Goal: Transaction & Acquisition: Purchase product/service

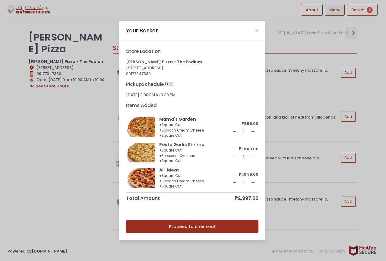
click at [168, 82] on button "EDIT" at bounding box center [169, 84] width 8 height 7
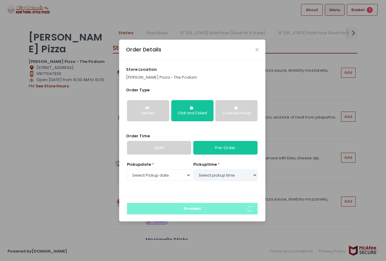
select select "[DATE]"
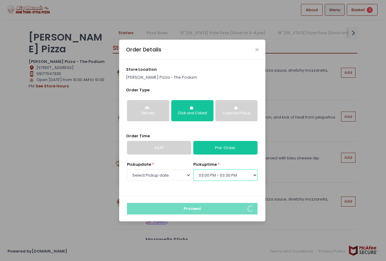
click at [205, 173] on select "Select pickup time 12:00 PM - 12:30 PM 12:30 PM - 01:00 PM 01:00 PM - 01:30 PM …" at bounding box center [226, 174] width 64 height 11
select select "13:00"
click at [194, 169] on select "Select pickup time 12:00 PM - 12:30 PM 12:30 PM - 01:00 PM 01:00 PM - 01:30 PM …" at bounding box center [226, 174] width 64 height 11
click at [203, 193] on div "store location Big Mama's Pizza - The Podium Order Type Delivery Click and Coll…" at bounding box center [192, 127] width 146 height 136
click at [258, 51] on icon "Close" at bounding box center [257, 49] width 3 height 5
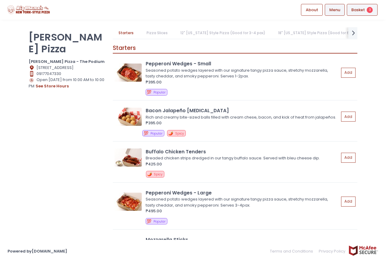
click at [366, 5] on div "Basket 3" at bounding box center [362, 10] width 31 height 12
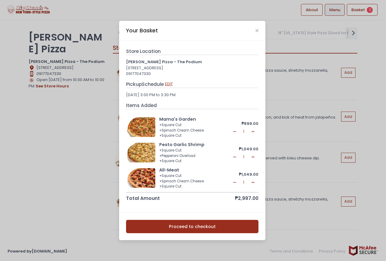
click at [168, 83] on button "EDIT" at bounding box center [169, 84] width 8 height 7
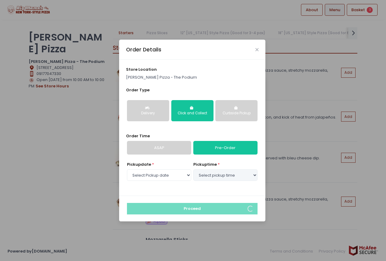
select select "13:00"
select select "[DATE]"
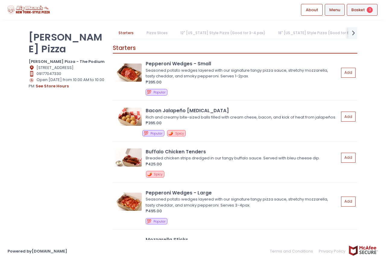
click at [360, 7] on span "Basket" at bounding box center [359, 10] width 14 height 6
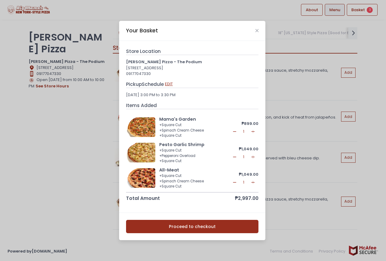
click at [170, 82] on button "EDIT" at bounding box center [169, 84] width 8 height 7
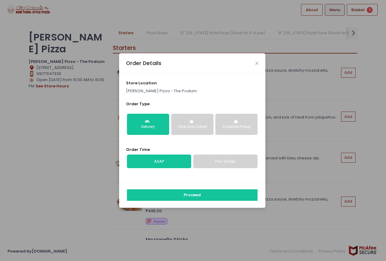
click at [193, 130] on button "Click and Collect" at bounding box center [192, 124] width 42 height 21
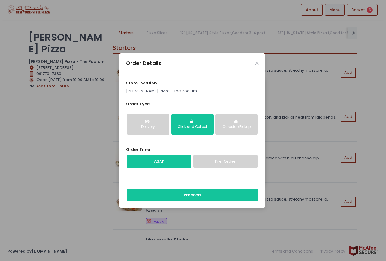
click at [211, 158] on link "Pre-Order" at bounding box center [226, 161] width 64 height 14
select select "[DATE]"
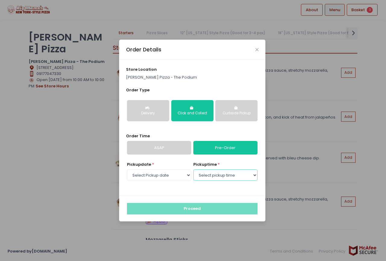
click at [206, 177] on select "Select pickup time 12:00 PM - 12:30 PM 12:30 PM - 01:00 PM 01:00 PM - 01:30 PM …" at bounding box center [226, 174] width 64 height 11
select select "13:00"
click at [194, 169] on select "Select pickup time 12:00 PM - 12:30 PM 12:30 PM - 01:00 PM 01:00 PM - 01:30 PM …" at bounding box center [226, 174] width 64 height 11
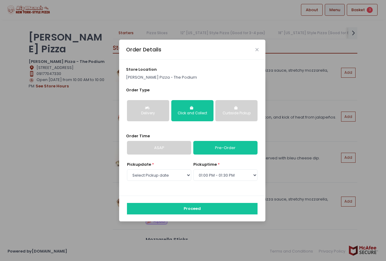
click at [201, 186] on div "Pickup date * Select Pickup date [DATE] [DATE] [DATE] [DATE] [DATE] [DATE] pick…" at bounding box center [192, 174] width 133 height 27
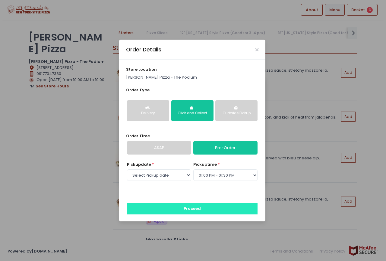
click at [189, 207] on button "Proceed" at bounding box center [192, 208] width 131 height 11
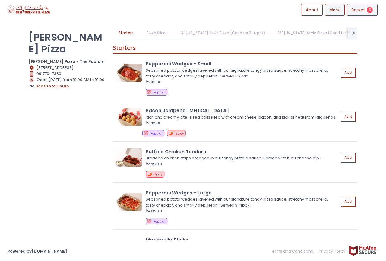
click at [362, 8] on span "Basket" at bounding box center [359, 10] width 14 height 6
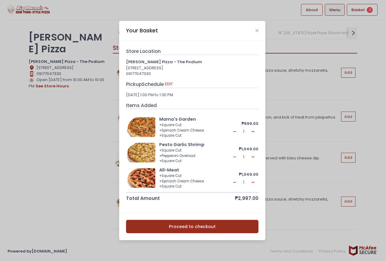
click at [201, 226] on button "Proceed to checkout" at bounding box center [192, 226] width 133 height 14
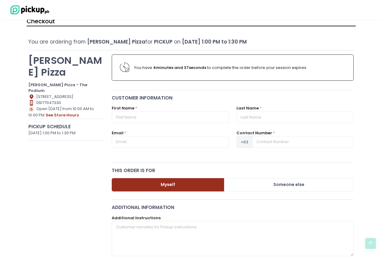
scroll to position [11, 0]
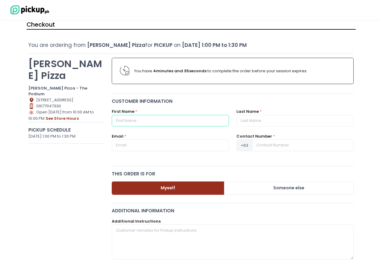
click at [131, 122] on input "text" at bounding box center [170, 120] width 117 height 11
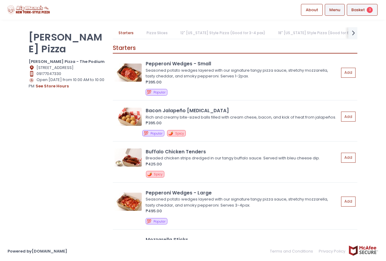
click at [374, 9] on div "Basket 3" at bounding box center [362, 10] width 31 height 12
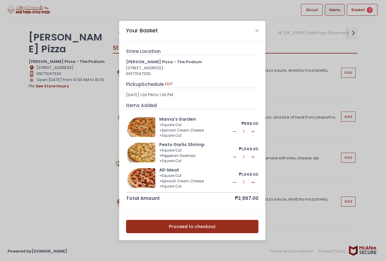
click at [198, 230] on button "Proceed to checkout" at bounding box center [192, 226] width 133 height 14
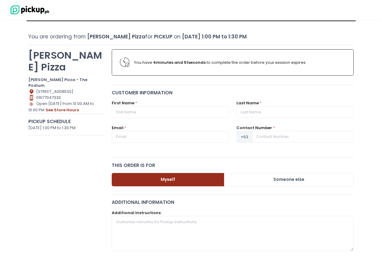
scroll to position [30, 0]
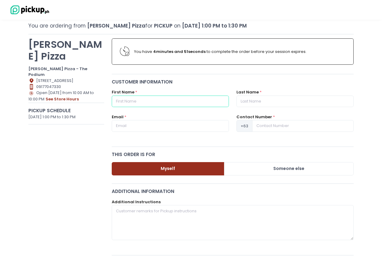
click at [144, 103] on input "text" at bounding box center [170, 100] width 117 height 11
type input "[PERSON_NAME]"
type input "Ajero"
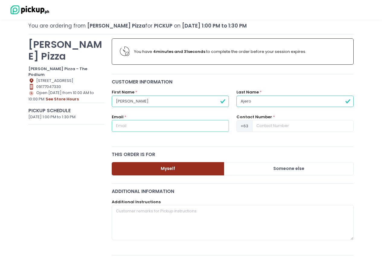
click at [155, 130] on input "text" at bounding box center [170, 125] width 117 height 11
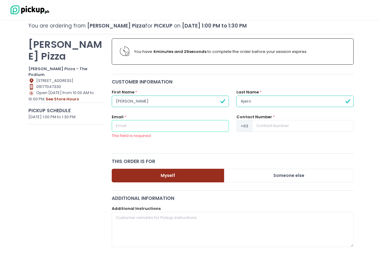
click at [134, 128] on input "text" at bounding box center [170, 125] width 117 height 11
click at [140, 135] on div "This field is required" at bounding box center [170, 136] width 117 height 6
click at [141, 128] on input "text" at bounding box center [170, 125] width 117 height 11
paste input "ajerorm <[EMAIL_ADDRESS][DOMAIN_NAME]>"
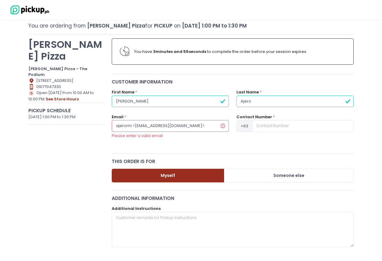
drag, startPoint x: 127, startPoint y: 124, endPoint x: 0, endPoint y: 158, distance: 132.0
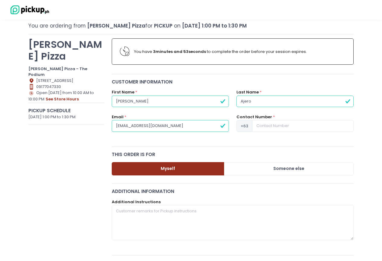
type input "[EMAIL_ADDRESS][DOMAIN_NAME]"
type input "9958304151"
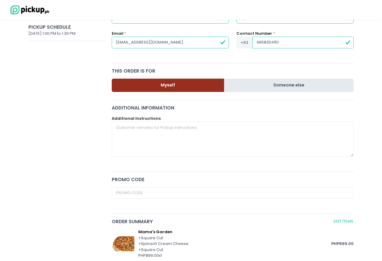
scroll to position [121, 0]
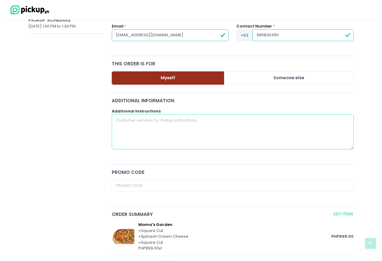
click at [139, 136] on textarea at bounding box center [233, 131] width 242 height 35
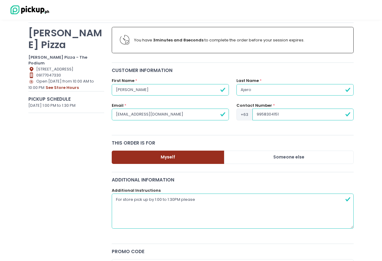
scroll to position [60, 0]
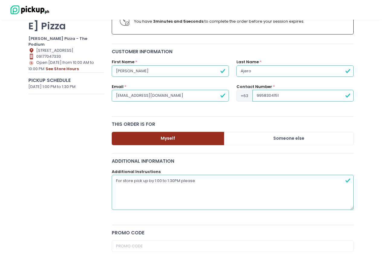
click at [264, 183] on textarea "For store pick up by 1:00 to 1:30PM please" at bounding box center [233, 191] width 242 height 35
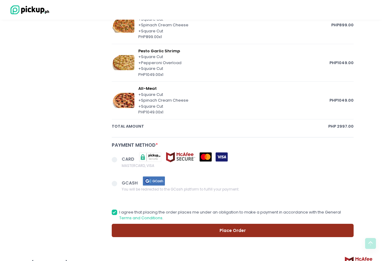
scroll to position [332, 0]
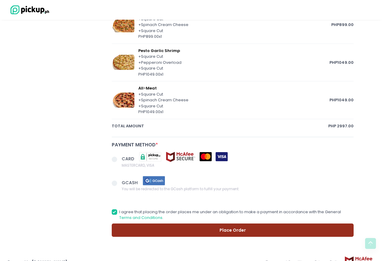
type textarea "For store pick up by 1:00 to 1:30PM please"
click at [115, 159] on span at bounding box center [114, 158] width 5 height 5
click at [119, 159] on input "CARD MASTERCARD, VISA" at bounding box center [121, 158] width 4 height 4
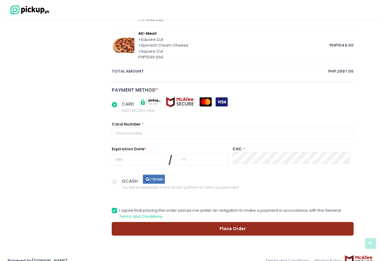
scroll to position [392, 0]
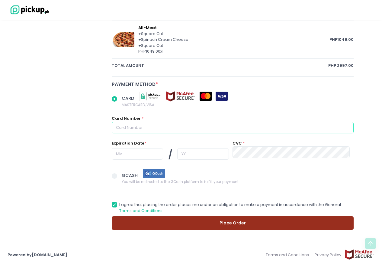
click at [132, 123] on input "text" at bounding box center [233, 127] width 242 height 11
radio input "true"
type input "5"
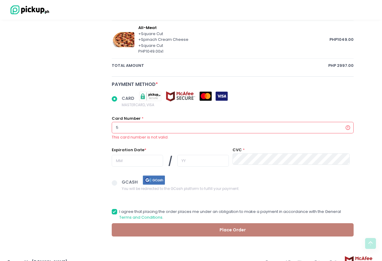
radio input "true"
type input "51"
radio input "true"
type input "5156"
radio input "true"
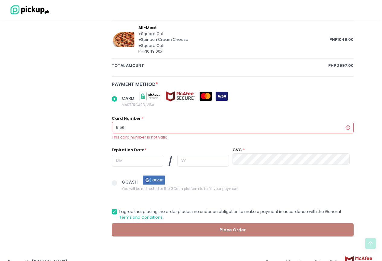
type input "51560"
radio input "true"
type input "515603"
radio input "true"
type input "5156039"
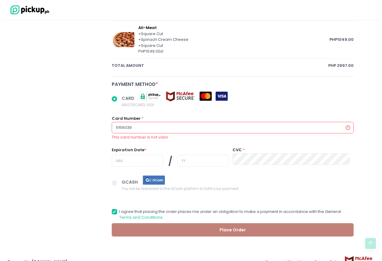
radio input "true"
type input "51560390"
radio input "true"
type input "515603900"
radio input "true"
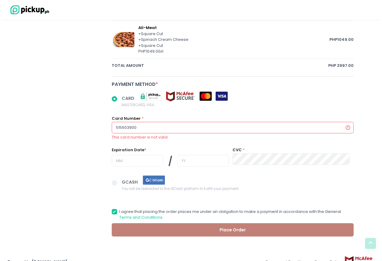
type input "5156039005"
radio input "true"
type input "51560390054"
radio input "true"
type input "515603900544"
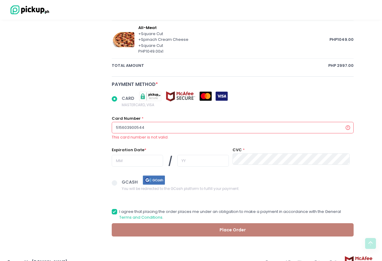
radio input "true"
type input "5156039005447"
radio input "true"
type input "51560390054471"
radio input "true"
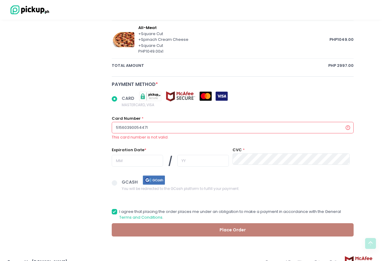
type input "515603900544717"
radio input "true"
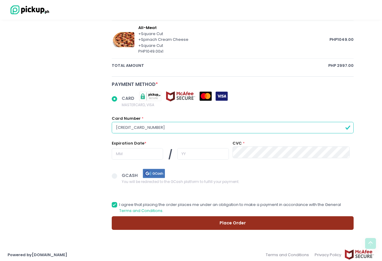
type input "[CREDIT_CARD_NUMBER]"
click at [138, 153] on input "text" at bounding box center [138, 153] width 52 height 11
radio input "true"
type input "1"
radio input "true"
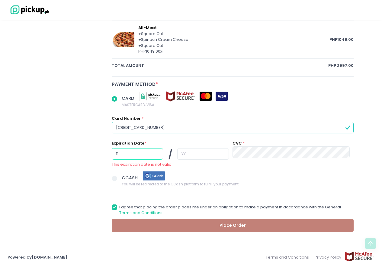
type input "11"
radio input "true"
type input "2"
radio input "true"
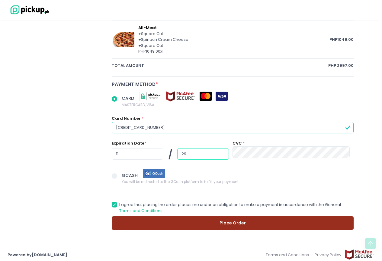
type input "29"
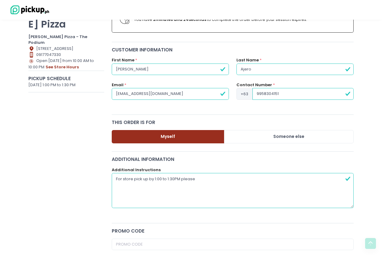
scroll to position [0, 0]
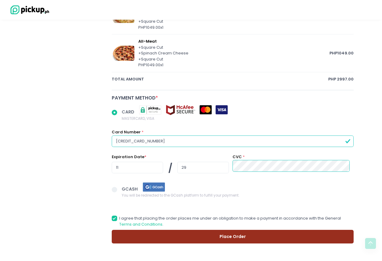
scroll to position [396, 0]
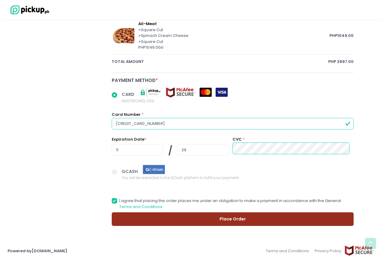
click at [147, 215] on button "Place Order" at bounding box center [233, 219] width 242 height 14
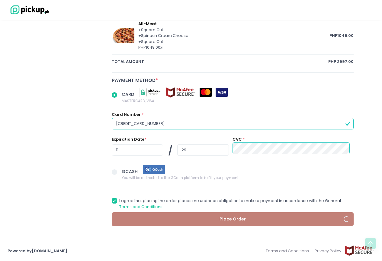
radio input "true"
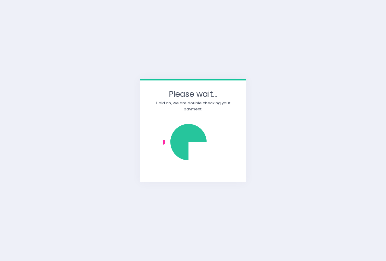
click at [348, 11] on div "Please wait... Hold on, we are double checking your payment." at bounding box center [193, 130] width 386 height 261
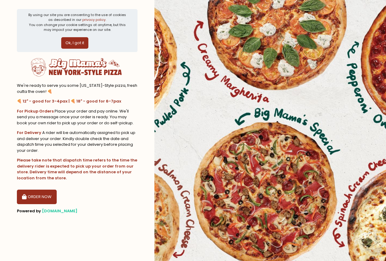
click at [32, 195] on button "ORDER NOW" at bounding box center [37, 196] width 40 height 14
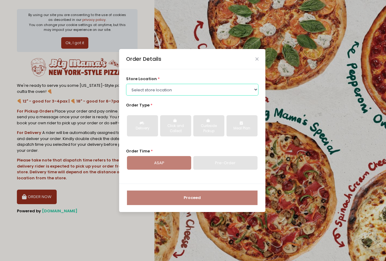
click at [153, 91] on select "Select store location Big Mama's Pizza - Marikina Big Mama's Pizza - Katipunan …" at bounding box center [192, 89] width 133 height 11
select select "66e10073bad8f9de44176391"
click at [126, 84] on select "Select store location Big Mama's Pizza - Marikina Big Mama's Pizza - Katipunan …" at bounding box center [192, 89] width 133 height 11
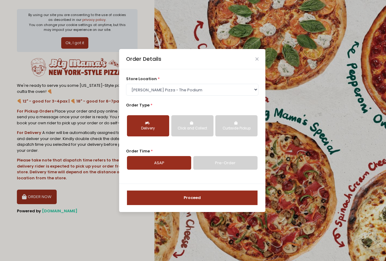
drag, startPoint x: 193, startPoint y: 126, endPoint x: 187, endPoint y: 163, distance: 37.3
click at [192, 126] on div "Click and Collect" at bounding box center [193, 128] width 34 height 5
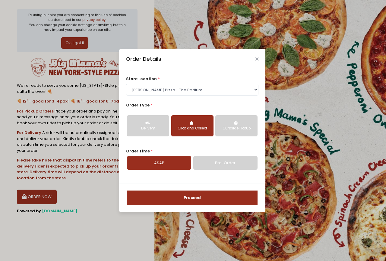
click at [213, 163] on link "Pre-Order" at bounding box center [226, 163] width 64 height 14
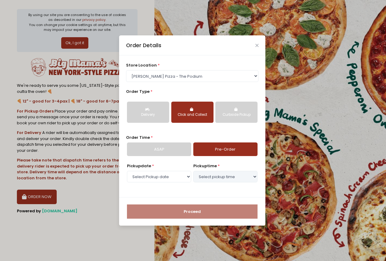
select select "[DATE]"
click at [203, 178] on select "Select pickup time 12:30 PM - 01:00 PM 01:00 PM - 01:30 PM 01:30 PM - 02:00 PM …" at bounding box center [226, 176] width 64 height 11
select select "13:00"
click at [194, 171] on select "Select pickup time 12:30 PM - 01:00 PM 01:00 PM - 01:30 PM 01:30 PM - 02:00 PM …" at bounding box center [226, 176] width 64 height 11
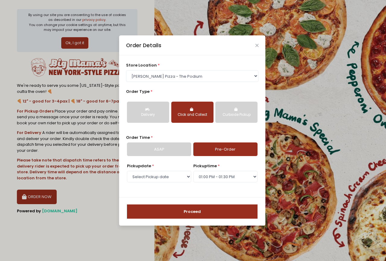
click at [182, 207] on button "Proceed" at bounding box center [192, 211] width 131 height 14
